Goal: Information Seeking & Learning: Learn about a topic

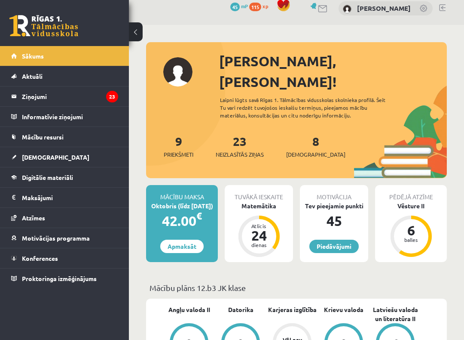
scroll to position [9, 0]
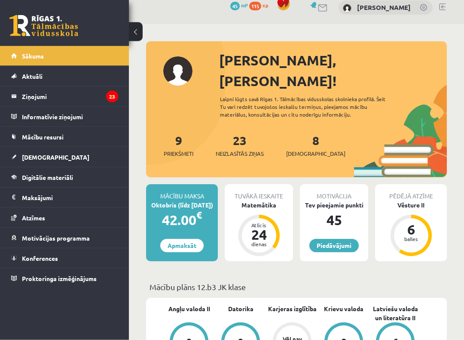
click at [304, 133] on link "8 Ieskaites" at bounding box center [315, 145] width 59 height 25
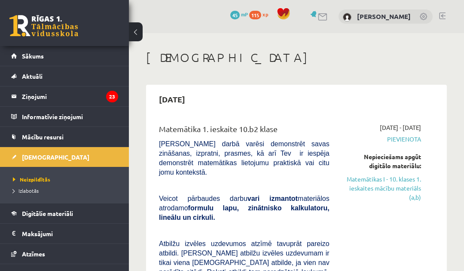
click at [414, 187] on link "Matemātikas I - 10. klases 1. ieskaites mācību materiāls (a,b)" at bounding box center [382, 188] width 79 height 27
click at [407, 191] on link "Matemātikas I - 10. klases 1. ieskaites mācību materiāls (a,b)" at bounding box center [382, 188] width 79 height 27
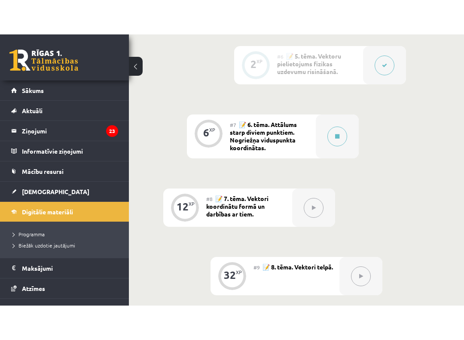
scroll to position [635, 0]
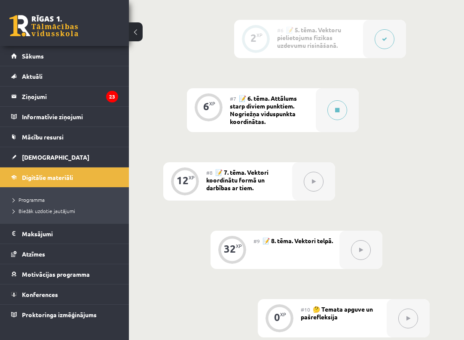
click at [337, 107] on icon at bounding box center [337, 109] width 4 height 5
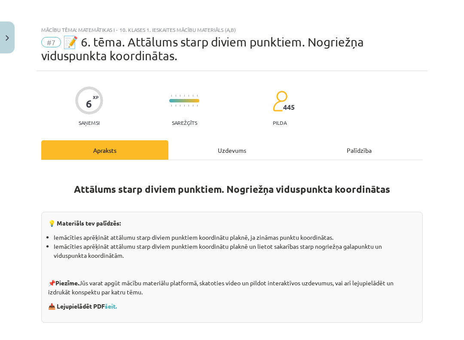
scroll to position [0, 0]
click at [2, 42] on button "Close" at bounding box center [7, 37] width 15 height 32
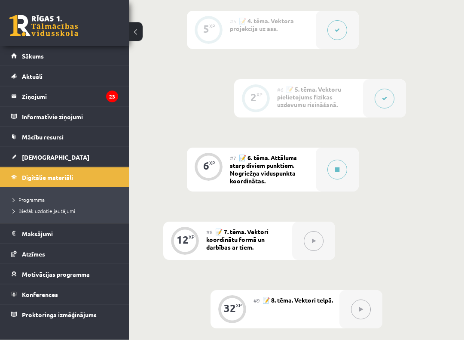
click at [380, 99] on button at bounding box center [385, 99] width 20 height 20
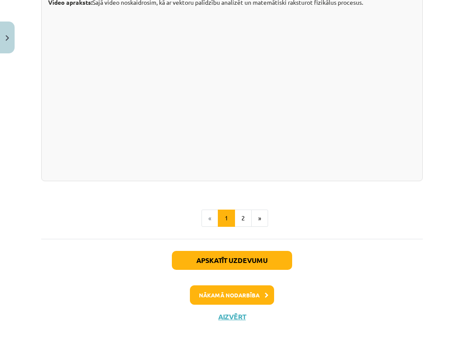
scroll to position [887, 0]
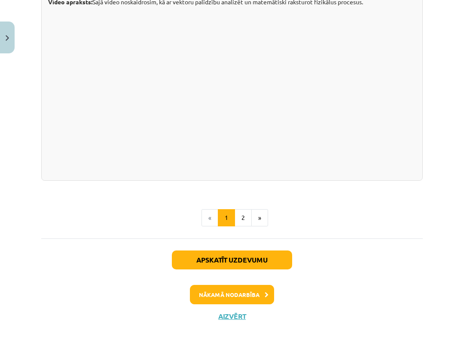
click at [271, 255] on div "Apskatīt uzdevumu Nākamā nodarbība Aizvērt" at bounding box center [232, 282] width 382 height 88
click at [284, 269] on button "Apskatīt uzdevumu" at bounding box center [232, 259] width 120 height 19
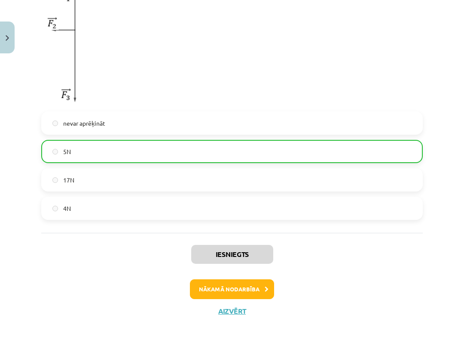
scroll to position [425, 0]
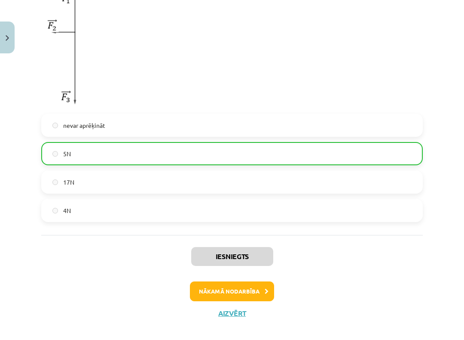
click at [265, 270] on icon at bounding box center [267, 291] width 4 height 6
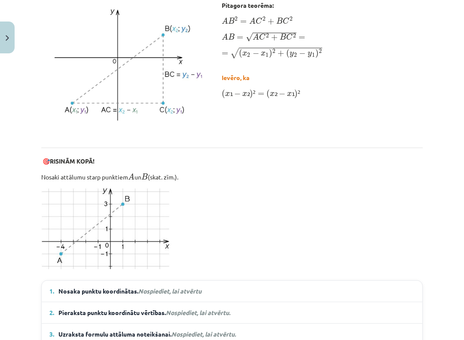
scroll to position [417, 0]
click at [311, 270] on summary "1. Nosaka punktu koordinātas. Nospiediet, lai atvērtu" at bounding box center [231, 290] width 365 height 9
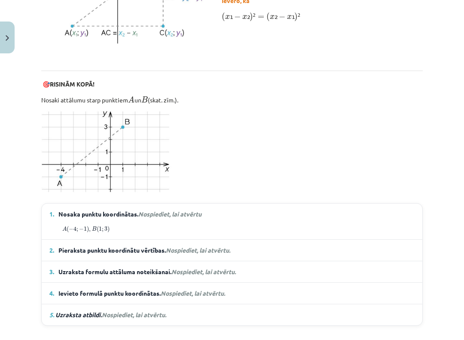
scroll to position [494, 0]
click at [386, 247] on summary "2. Pieraksta punktu koordinātu vērtības. Nospiediet, lai atvērtu." at bounding box center [231, 249] width 365 height 9
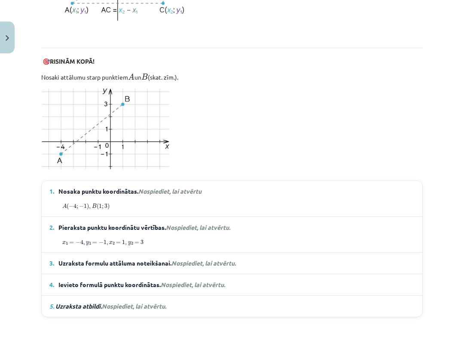
scroll to position [518, 0]
click at [356, 259] on summary "3. Uzraksta formulu attāluma noteikšanai. Nospiediet, lai atvērtu." at bounding box center [231, 262] width 365 height 9
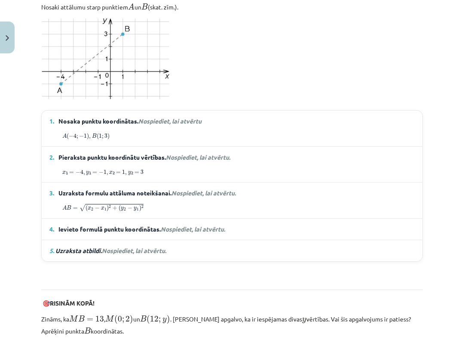
scroll to position [587, 0]
click at [360, 227] on summary "4. Ievieto formulā punktu koordinātas. Nospiediet, lai atvērtu." at bounding box center [231, 229] width 365 height 9
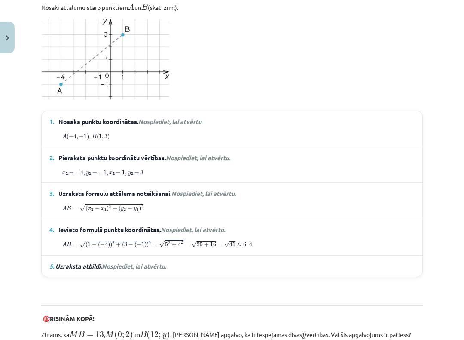
click at [224, 256] on details "5. Uzraksta atbildi. Nospiediet, lai atvērtu. Atbilde. Attālums starp punktiem …" at bounding box center [232, 265] width 381 height 21
click at [217, 269] on summary "5. Uzraksta atbildi. Nospiediet, lai atvērtu." at bounding box center [231, 265] width 365 height 9
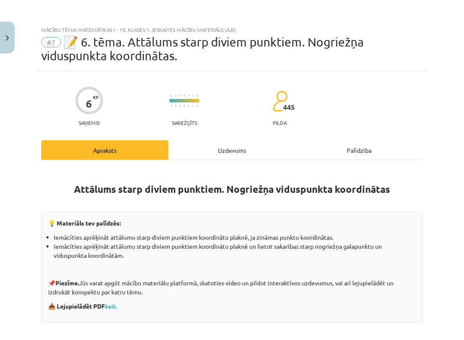
scroll to position [0, 0]
click at [1, 36] on button "Close" at bounding box center [7, 37] width 15 height 32
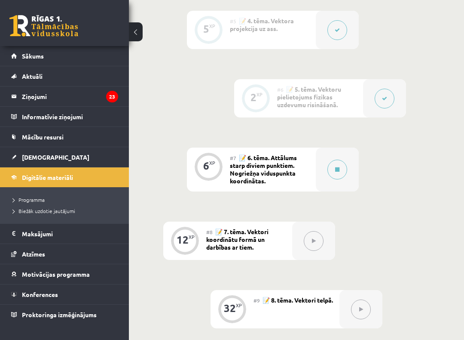
click at [44, 160] on span "[DEMOGRAPHIC_DATA]" at bounding box center [55, 157] width 67 height 8
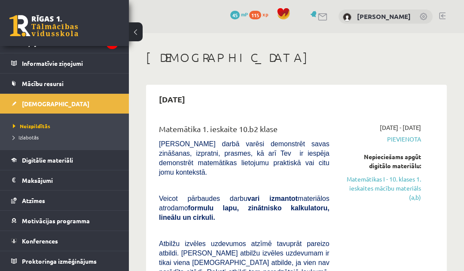
scroll to position [53, 0]
click at [69, 165] on link "Digitālie materiāli" at bounding box center [64, 160] width 107 height 20
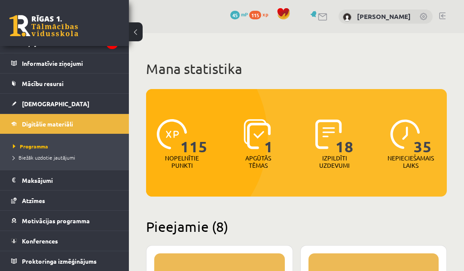
click at [81, 89] on link "Mācību resursi" at bounding box center [64, 84] width 107 height 20
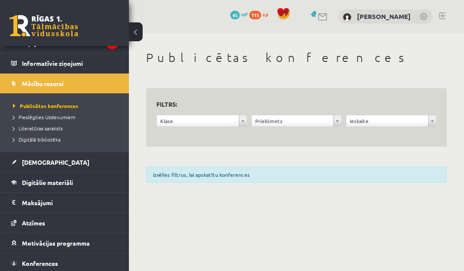
click at [58, 118] on span "Pieslēgties Uzdevumiem" at bounding box center [44, 116] width 62 height 7
